Goal: Task Accomplishment & Management: Use online tool/utility

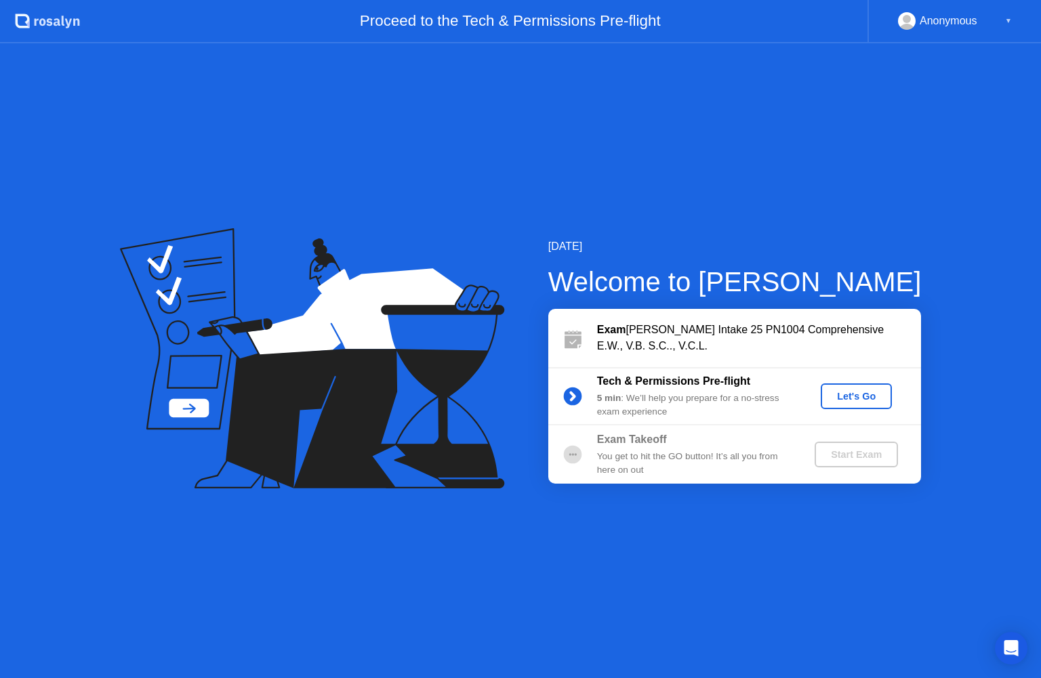
click at [854, 391] on div "Let's Go" at bounding box center [856, 396] width 60 height 11
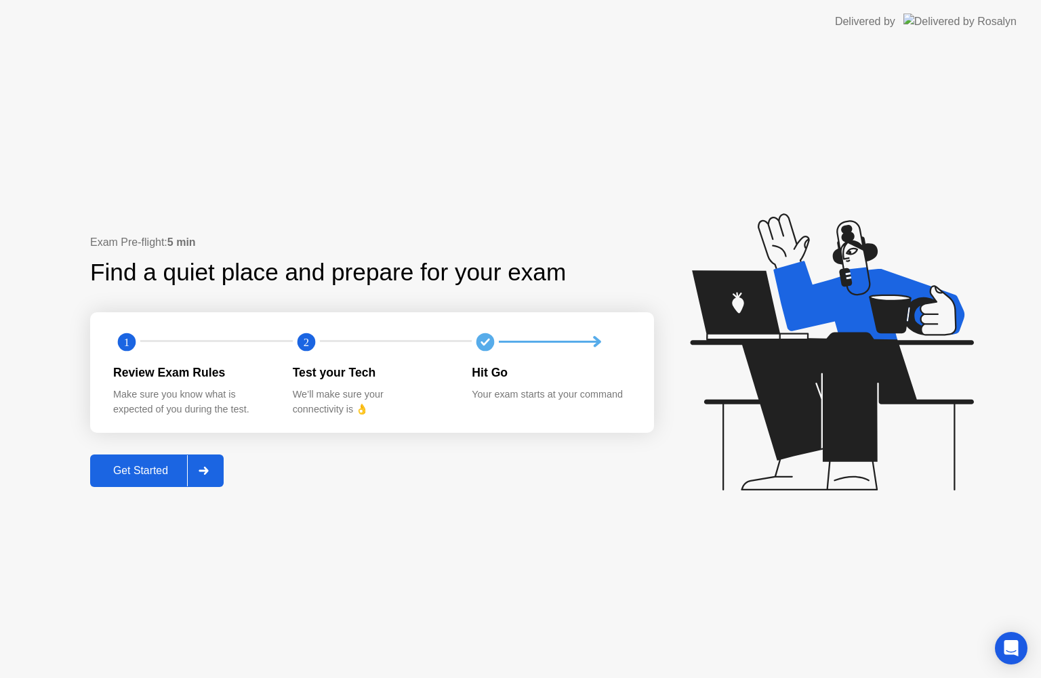
click at [223, 473] on button "Get Started" at bounding box center [157, 471] width 134 height 33
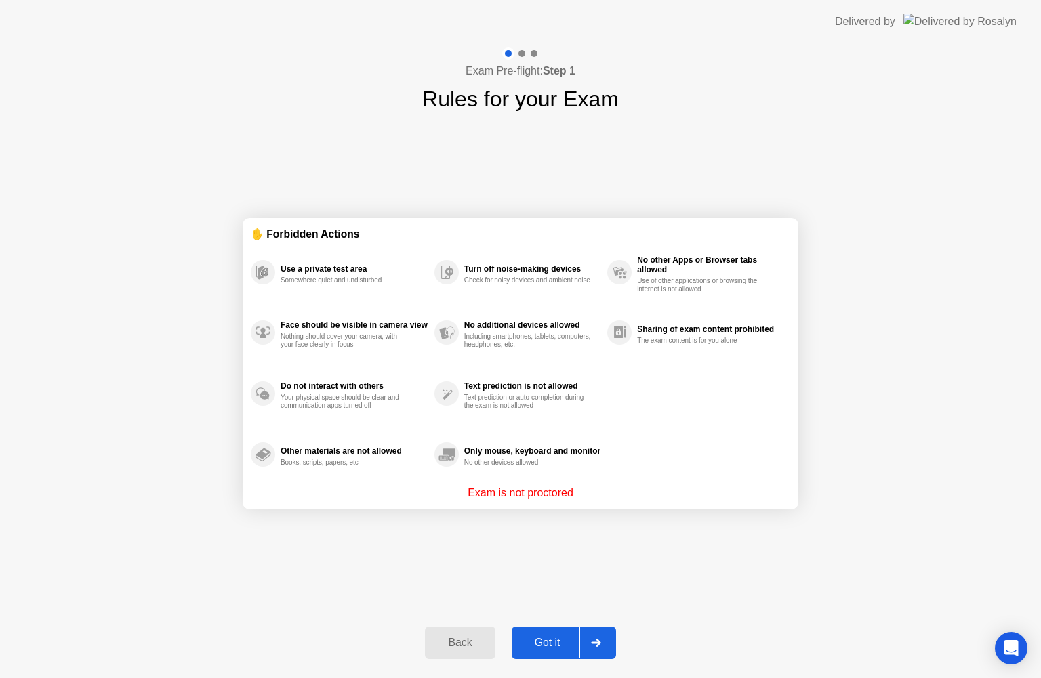
click at [586, 641] on div at bounding box center [596, 643] width 33 height 31
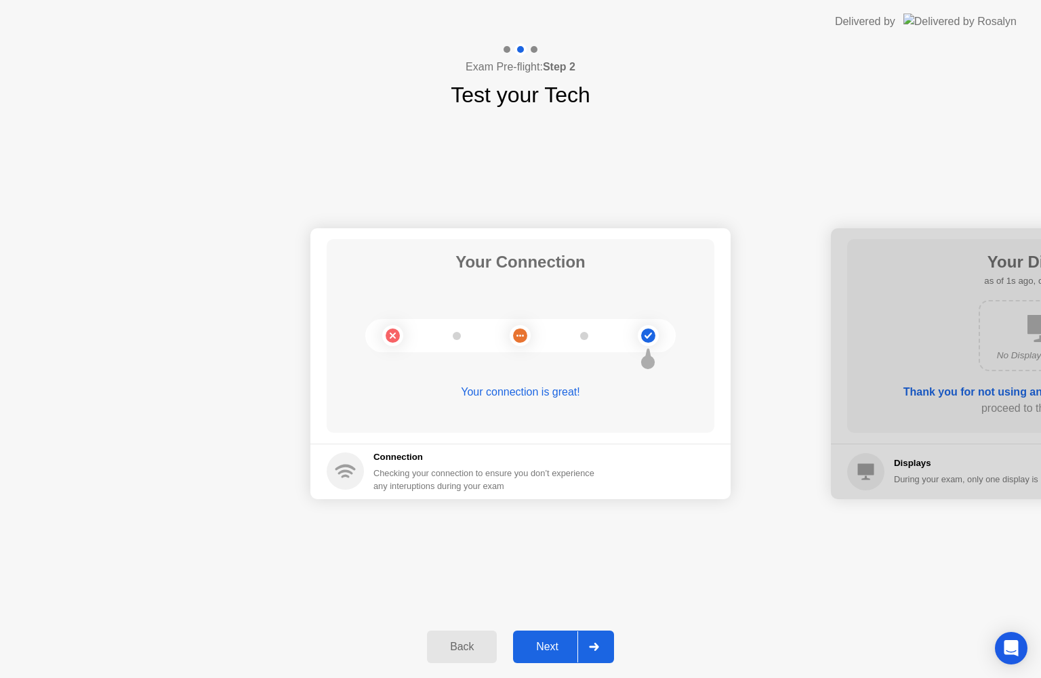
click at [586, 641] on div at bounding box center [593, 647] width 33 height 31
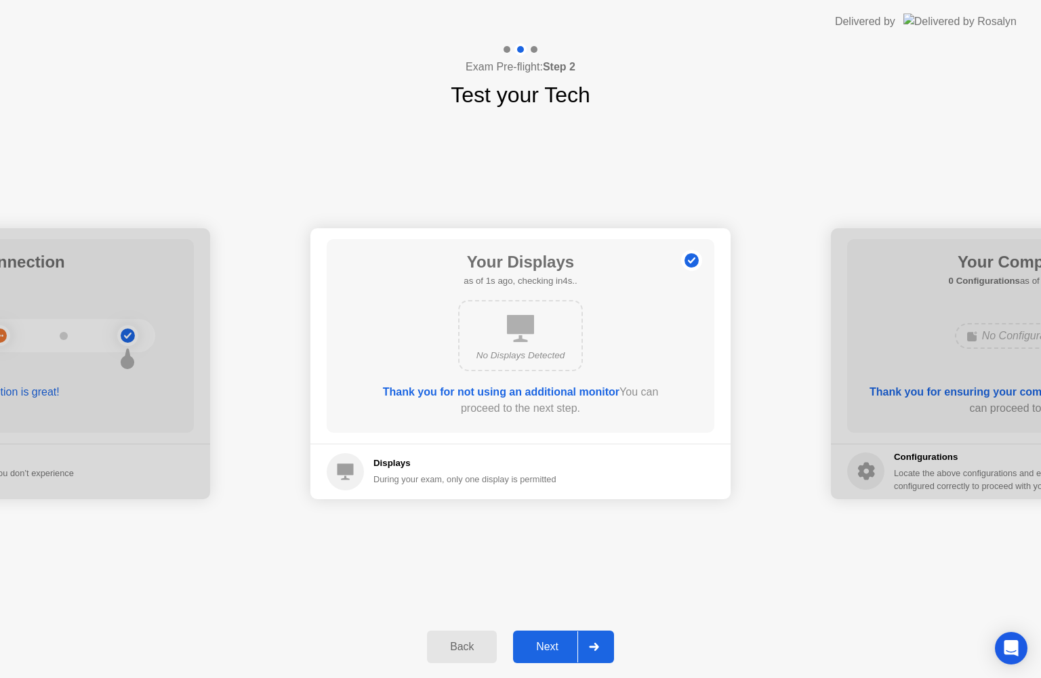
click at [586, 641] on div at bounding box center [593, 647] width 33 height 31
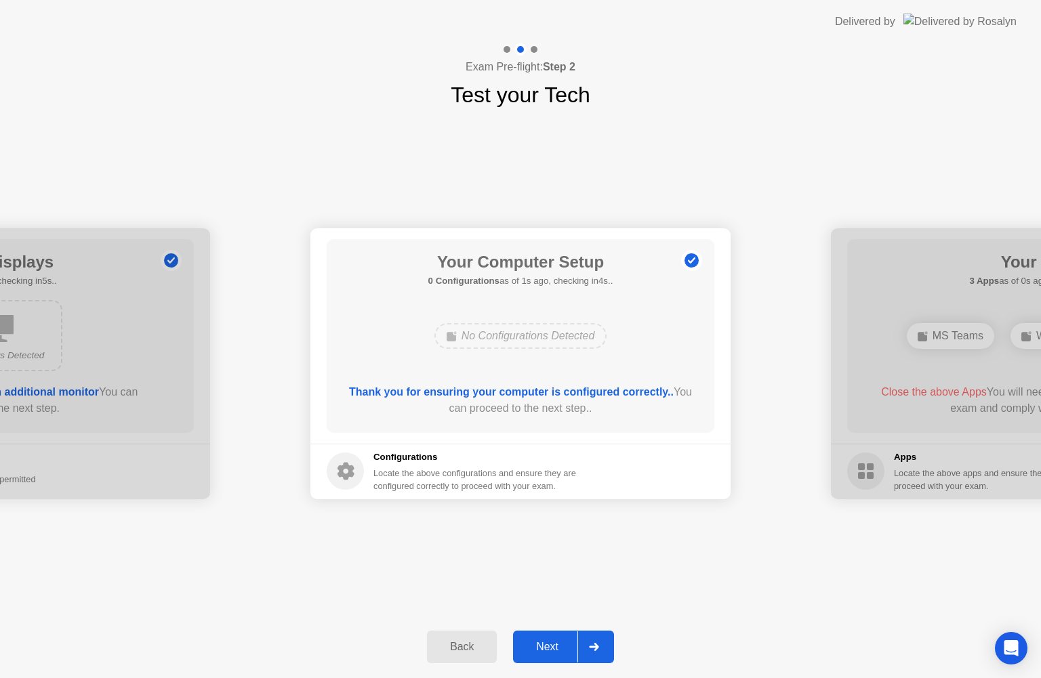
click at [586, 641] on div at bounding box center [593, 647] width 33 height 31
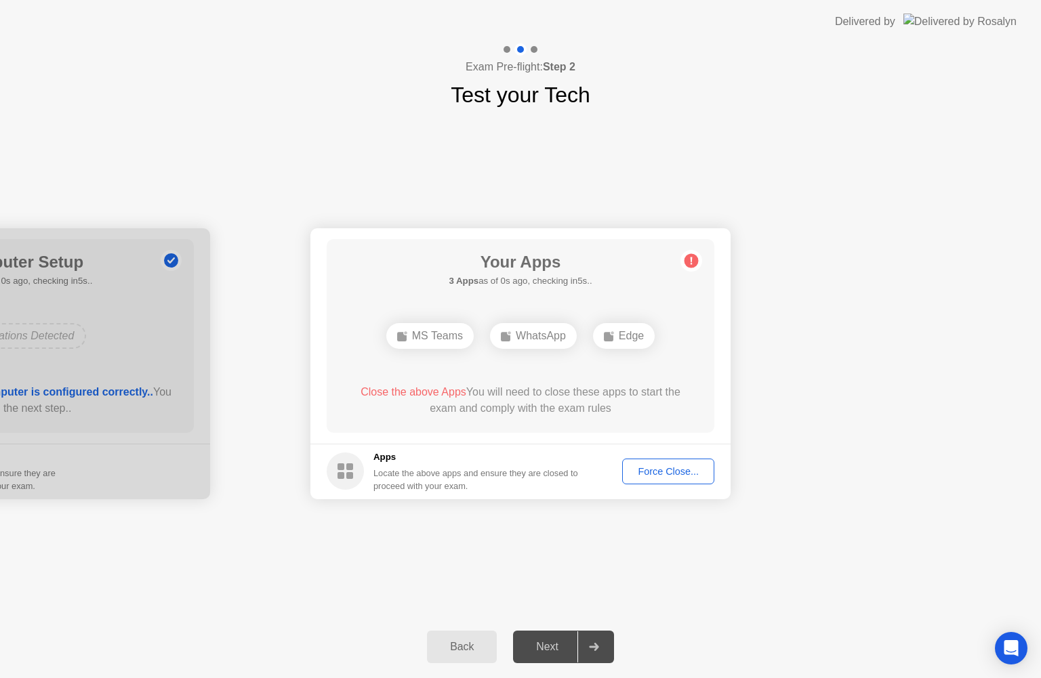
click at [697, 469] on div "Force Close..." at bounding box center [668, 471] width 83 height 11
click at [671, 470] on div "Force Close..." at bounding box center [668, 471] width 83 height 11
click at [672, 468] on div "Force Close..." at bounding box center [668, 471] width 83 height 11
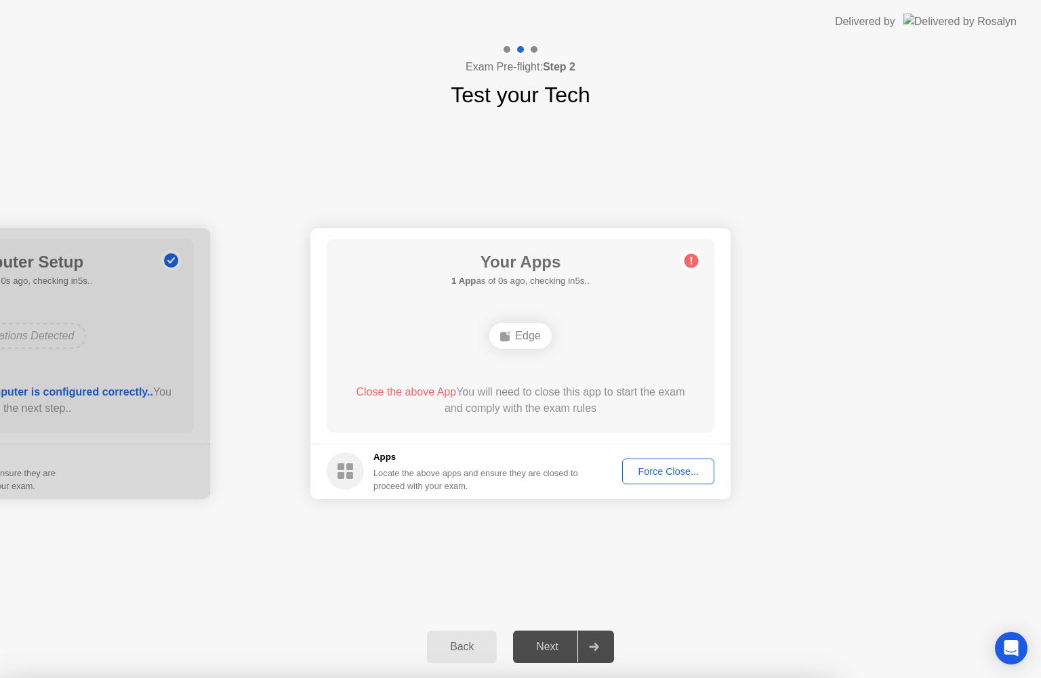
click at [655, 477] on div "Force Close..." at bounding box center [668, 471] width 83 height 11
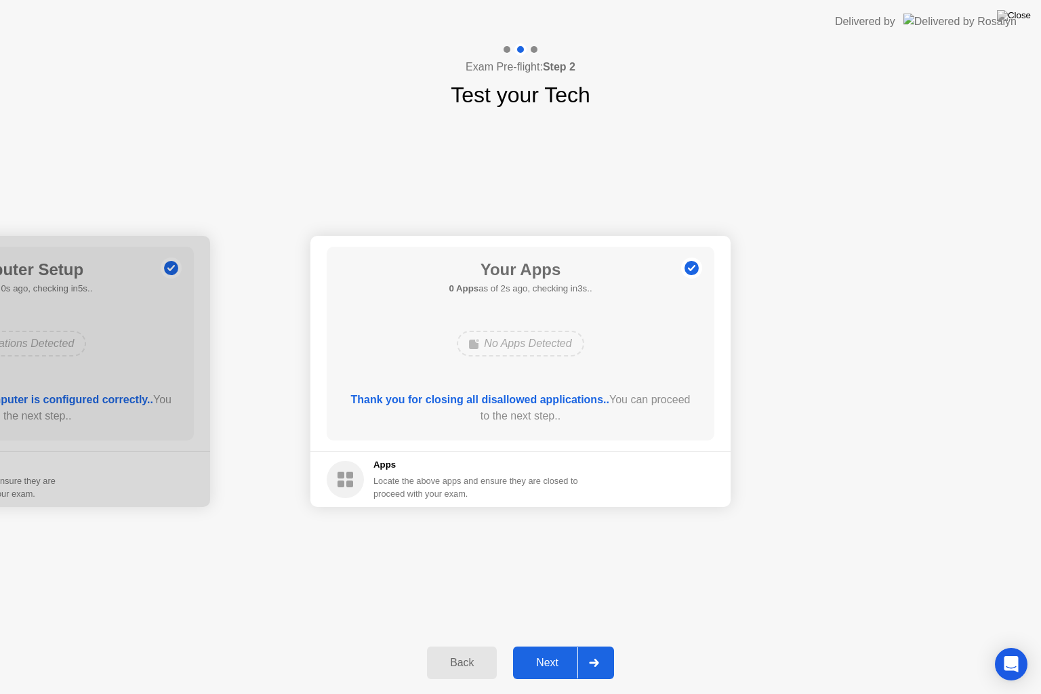
click at [589, 669] on div at bounding box center [593, 662] width 33 height 31
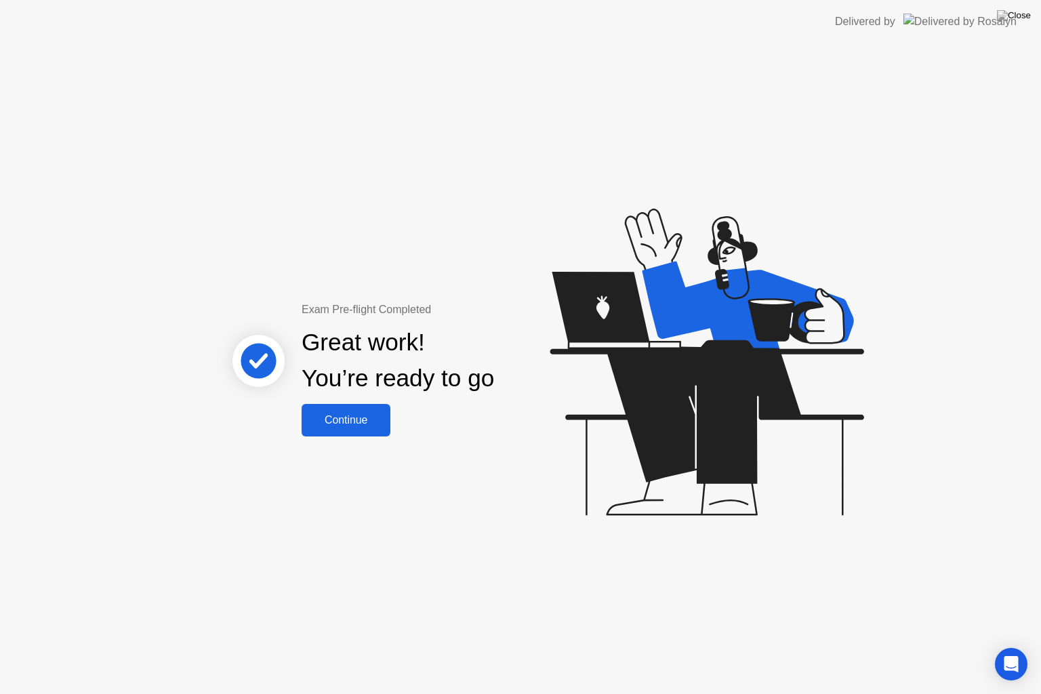
click at [368, 414] on div "Continue" at bounding box center [346, 420] width 81 height 12
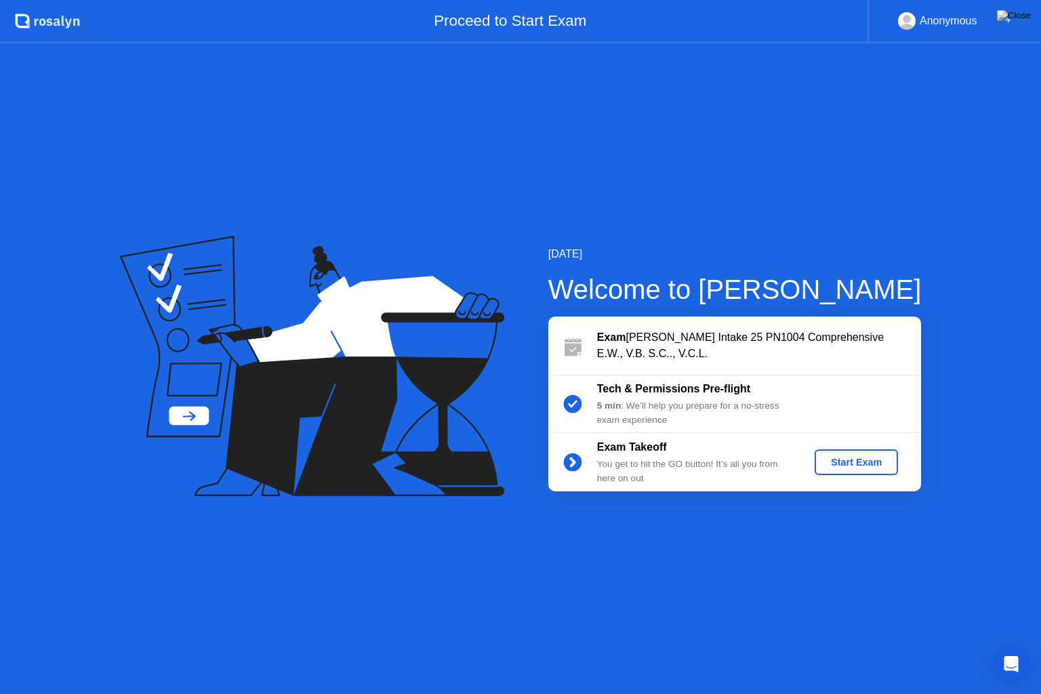
click at [851, 459] on div "Start Exam" at bounding box center [856, 462] width 73 height 11
